Goal: Find specific page/section: Find specific page/section

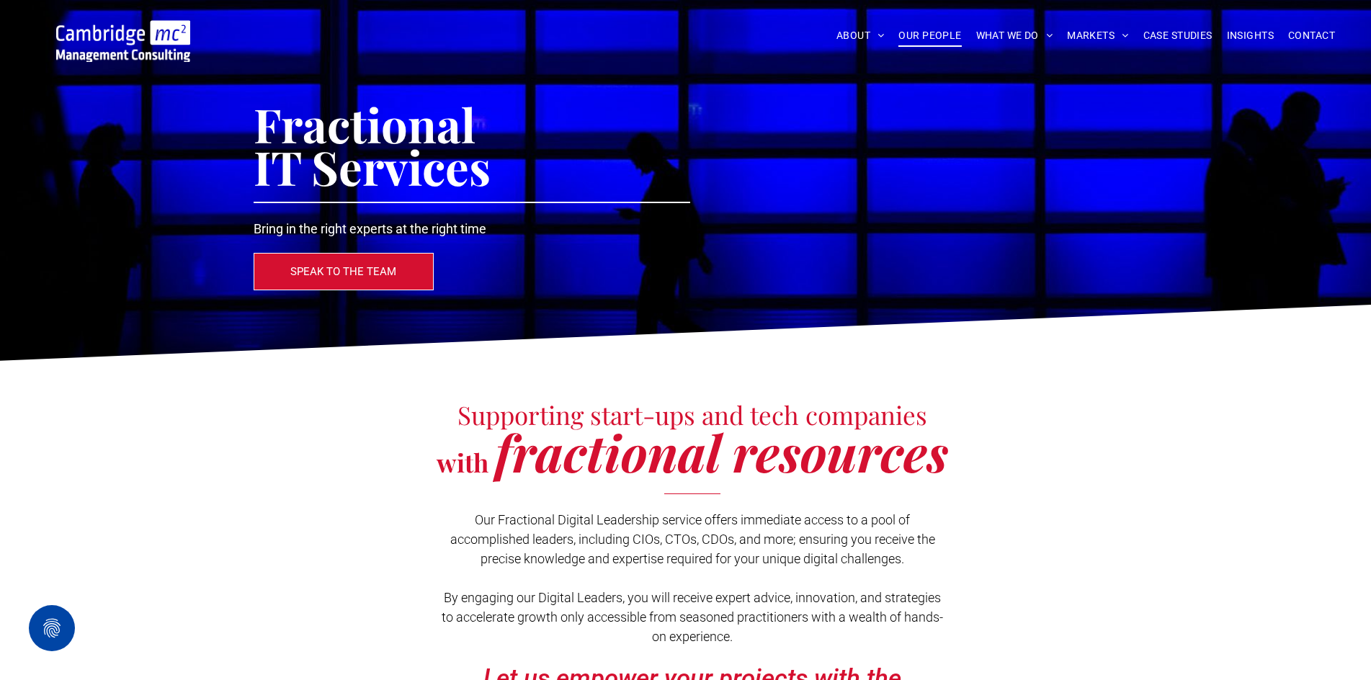
click at [932, 35] on span "OUR PEOPLE" at bounding box center [929, 35] width 63 height 22
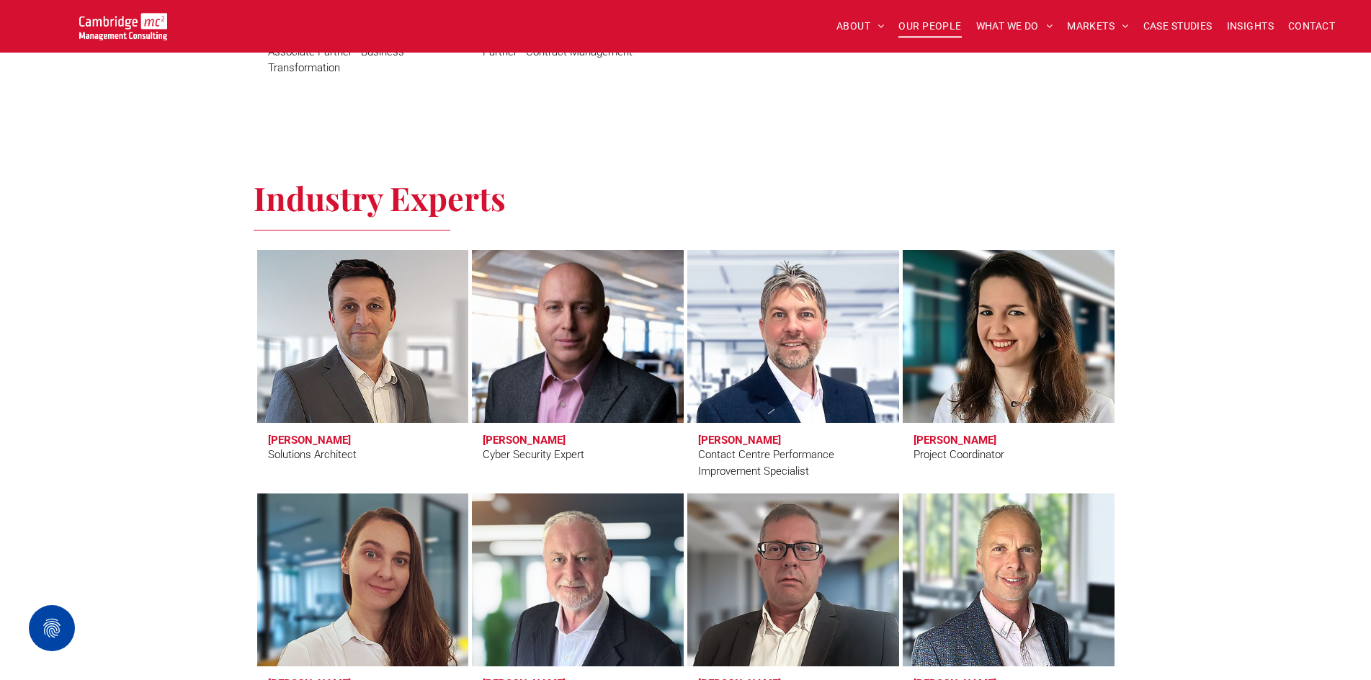
scroll to position [4177, 0]
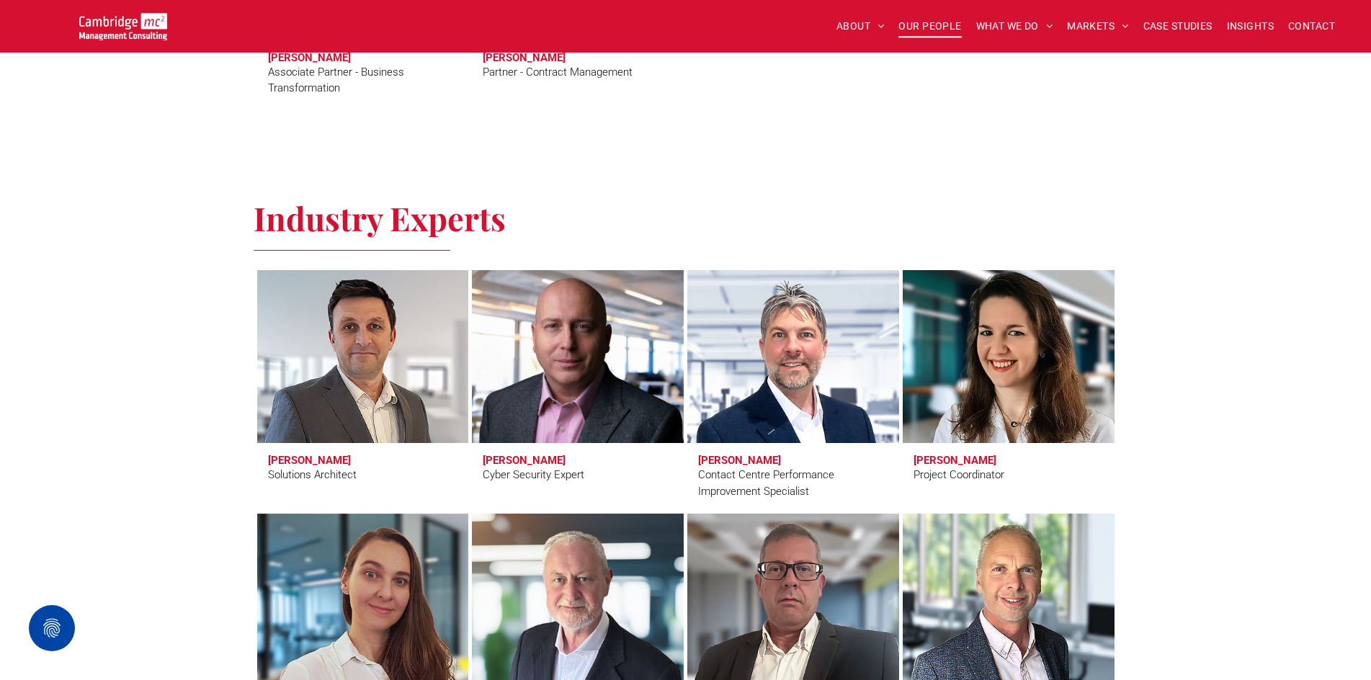
click at [557, 331] on link at bounding box center [577, 356] width 224 height 183
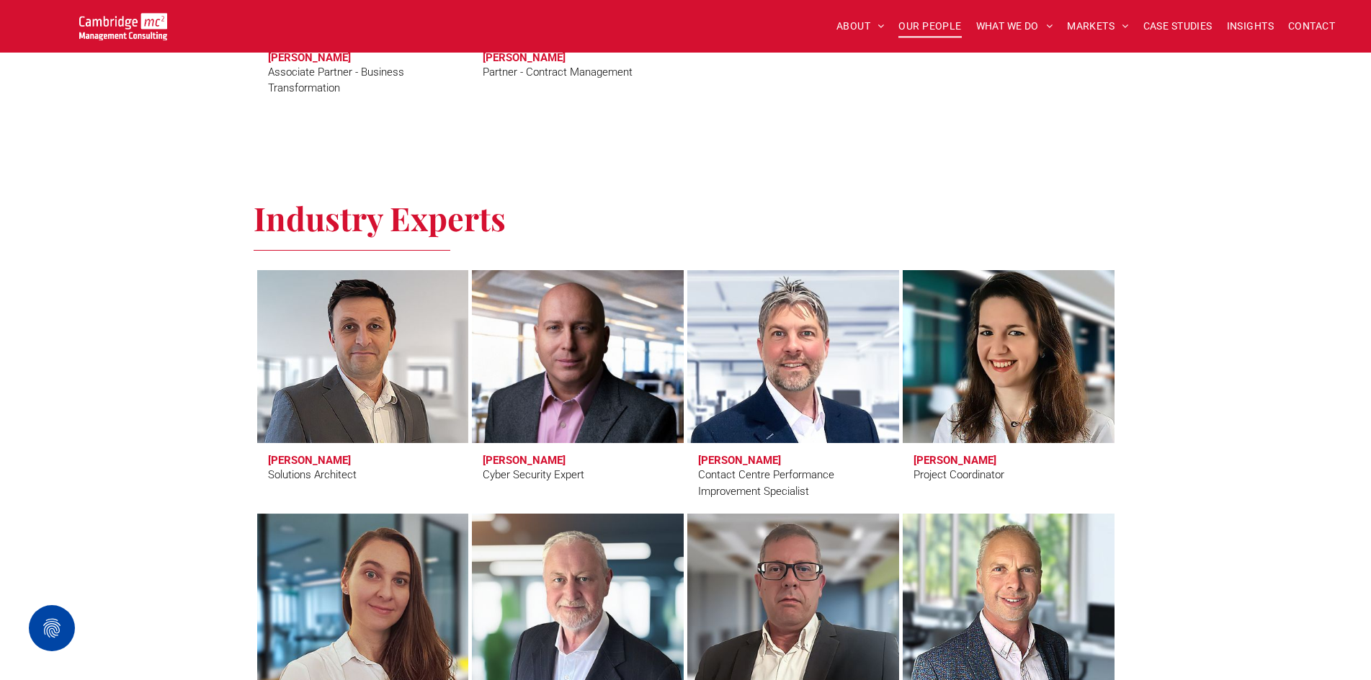
click at [776, 305] on link at bounding box center [793, 356] width 224 height 183
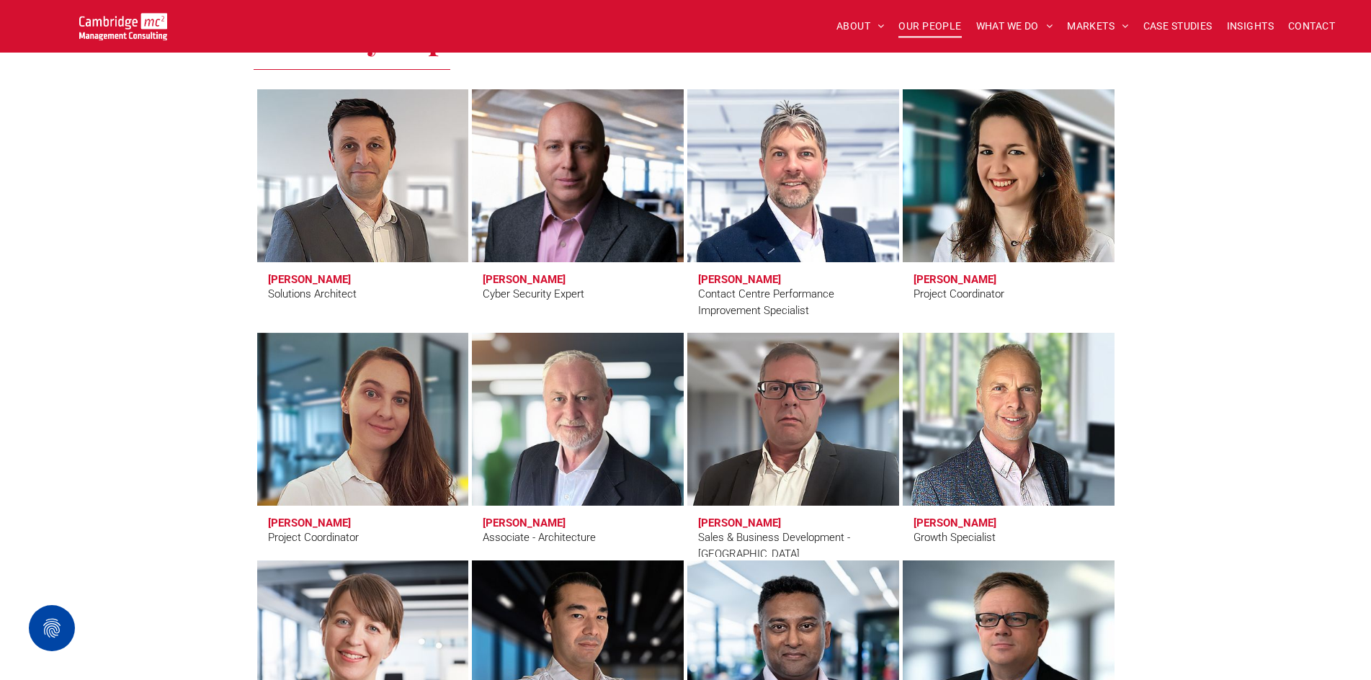
scroll to position [4393, 0]
